Goal: Submit feedback/report problem: Submit feedback/report problem

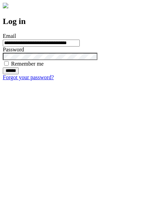
type input "**********"
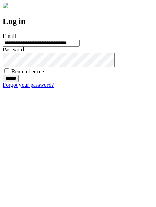
click at [19, 82] on input "******" at bounding box center [11, 78] width 16 height 7
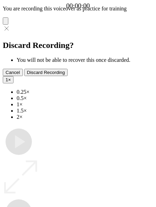
type input "**********"
